Goal: Task Accomplishment & Management: Use online tool/utility

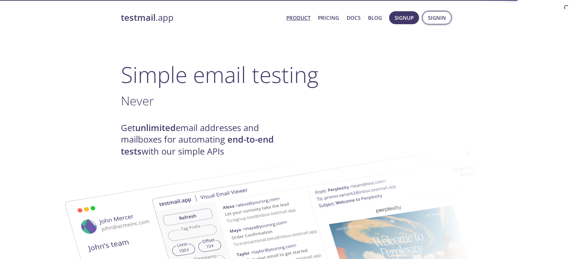
click at [438, 21] on span "Signin" at bounding box center [437, 17] width 18 height 9
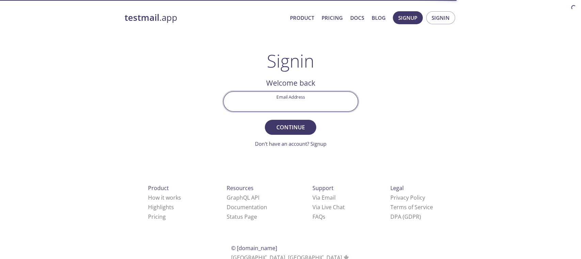
click at [312, 102] on input "Email Address" at bounding box center [291, 101] width 134 height 19
type input "[EMAIL_ADDRESS][DOMAIN_NAME]"
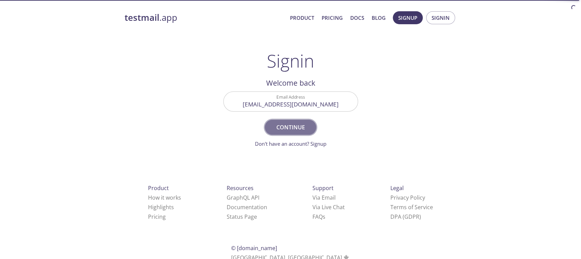
click at [297, 130] on span "Continue" at bounding box center [290, 127] width 36 height 10
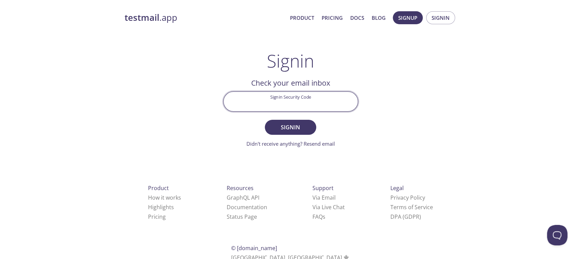
click at [294, 106] on input "Signin Security Code" at bounding box center [291, 101] width 134 height 19
paste input "FBYHUJ3"
type input "FBYHUJ3"
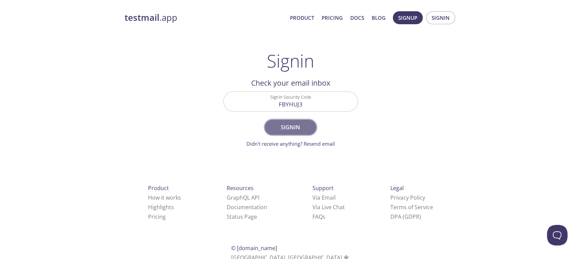
click at [290, 129] on span "Signin" at bounding box center [290, 127] width 36 height 10
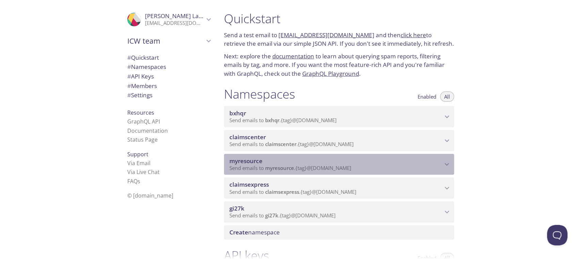
click at [262, 159] on span "myresource" at bounding box center [246, 161] width 33 height 8
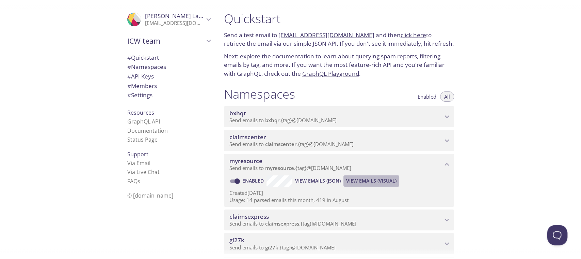
click at [374, 182] on span "View Emails (Visual)" at bounding box center [371, 180] width 50 height 8
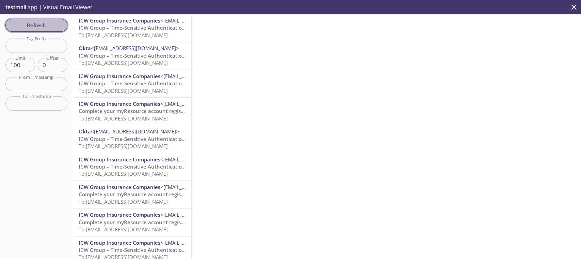
click at [47, 20] on button "Refresh" at bounding box center [36, 25] width 62 height 13
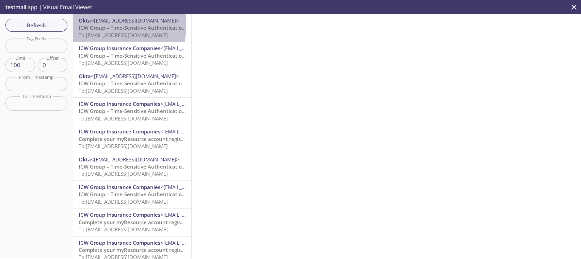
click at [92, 25] on span "ICW Group – Time-Sensitive Authentication Code" at bounding box center [139, 27] width 121 height 7
